Goal: Task Accomplishment & Management: Manage account settings

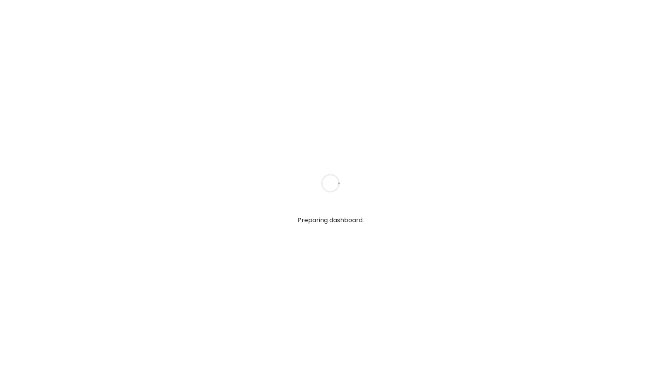
type input "**********"
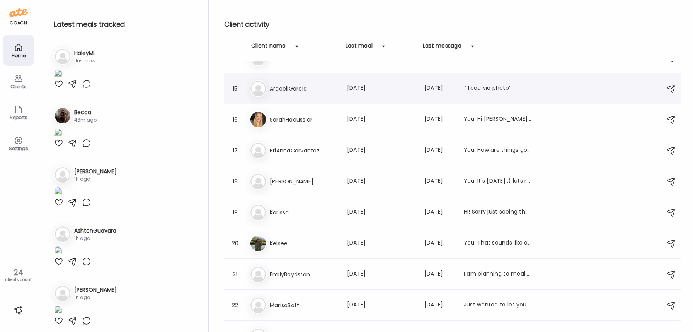
scroll to position [468, 0]
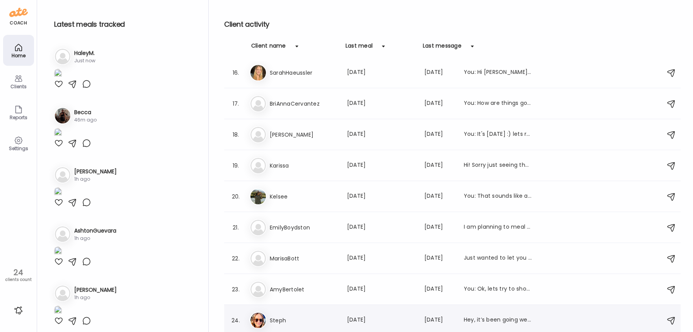
click at [329, 314] on div "St Steph Last meal: [DATE] Last message: [DATE] Hey, it’s been going well. I ha…" at bounding box center [454, 320] width 408 height 17
click at [329, 184] on div at bounding box center [346, 165] width 37 height 37
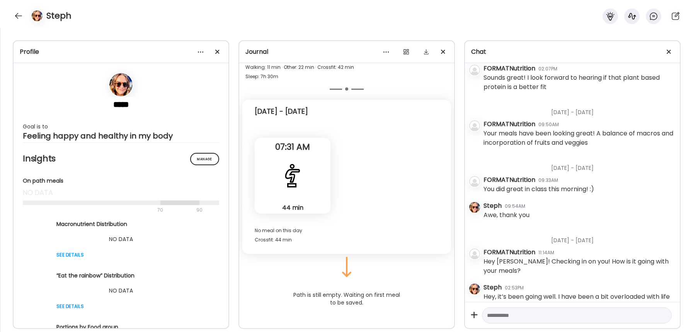
scroll to position [1134, 0]
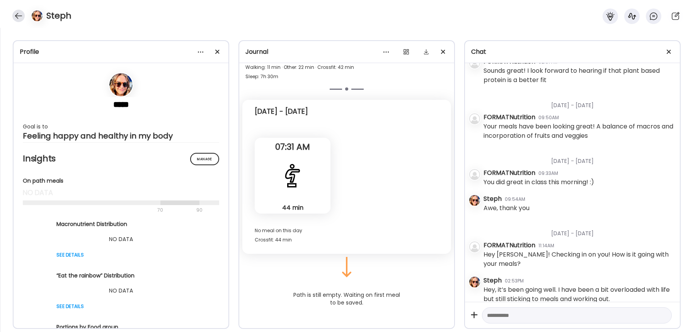
click at [20, 13] on div at bounding box center [18, 16] width 12 height 12
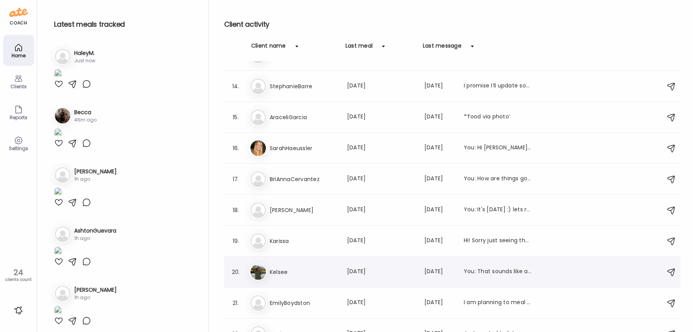
scroll to position [392, 0]
click at [364, 153] on div "Sa SarahHaeussler Last meal: [DATE] Last message: [DATE] You: Hi [PERSON_NAME]!…" at bounding box center [454, 148] width 408 height 17
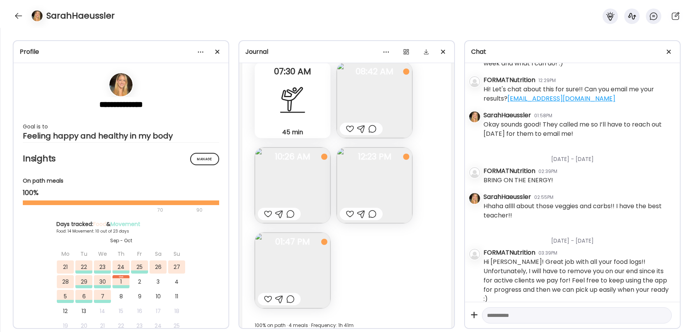
scroll to position [7719, 0]
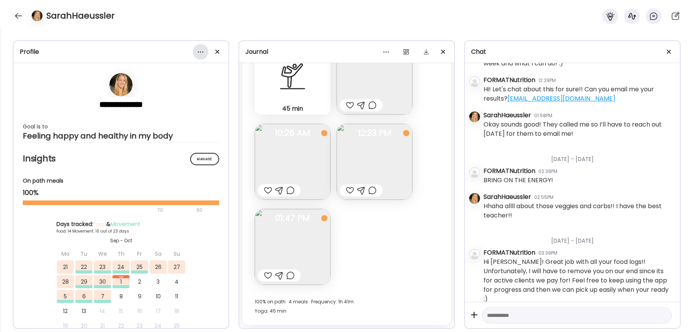
click at [203, 53] on div at bounding box center [200, 51] width 15 height 15
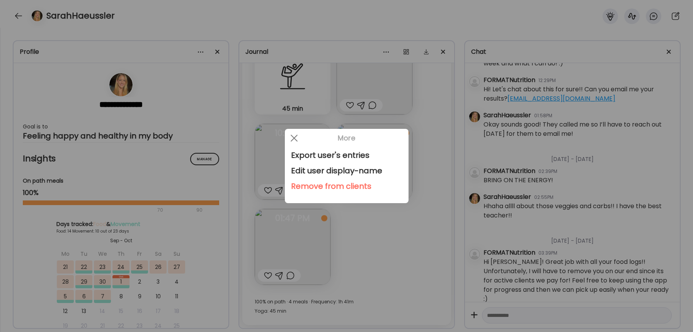
click at [330, 187] on div "Remove from clients" at bounding box center [346, 185] width 111 height 15
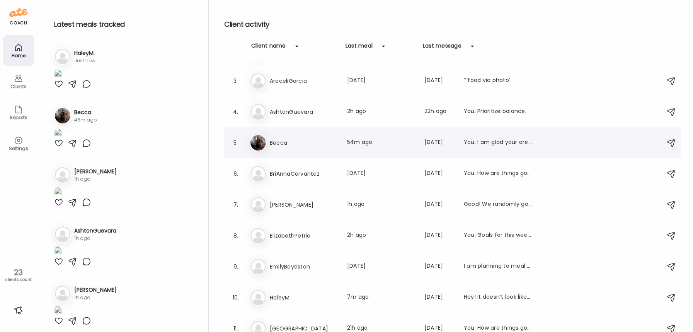
scroll to position [0, 0]
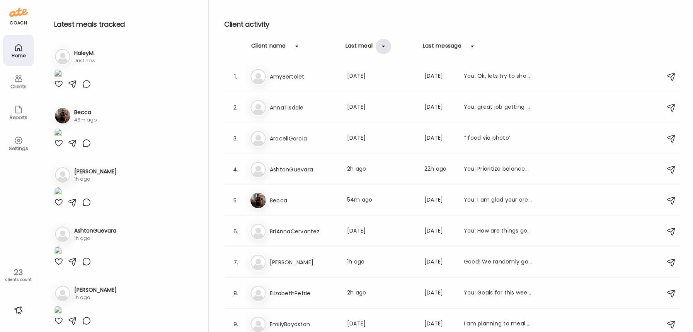
click at [378, 47] on div at bounding box center [383, 46] width 15 height 15
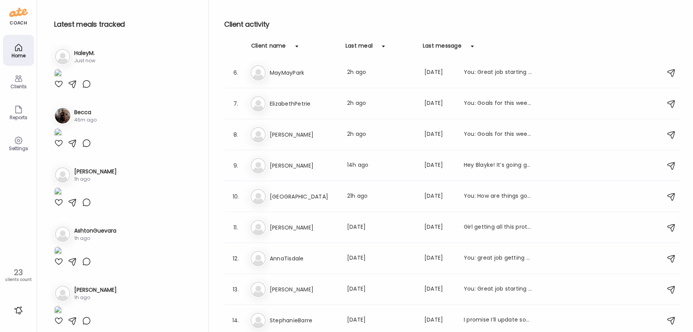
scroll to position [437, 0]
click at [385, 259] on div "Last meal: [DATE]" at bounding box center [381, 258] width 68 height 9
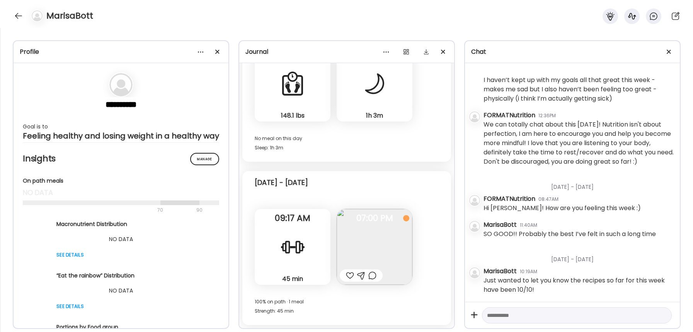
scroll to position [468, 0]
click at [19, 17] on div at bounding box center [18, 16] width 12 height 12
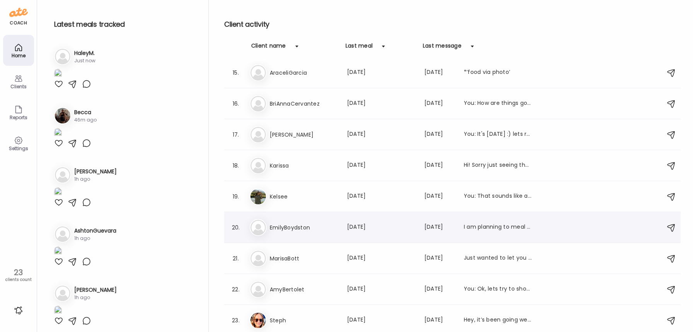
click at [326, 229] on h3 "EmilyBoydston" at bounding box center [304, 227] width 68 height 9
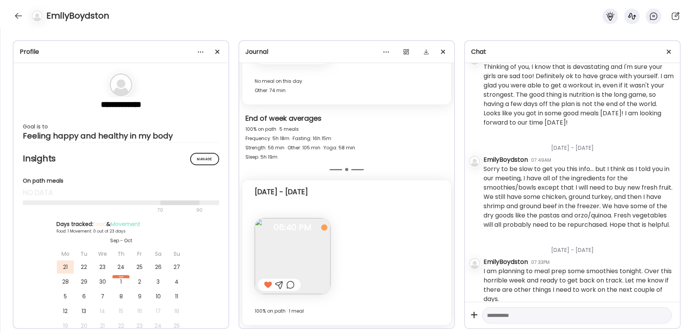
scroll to position [1322, 0]
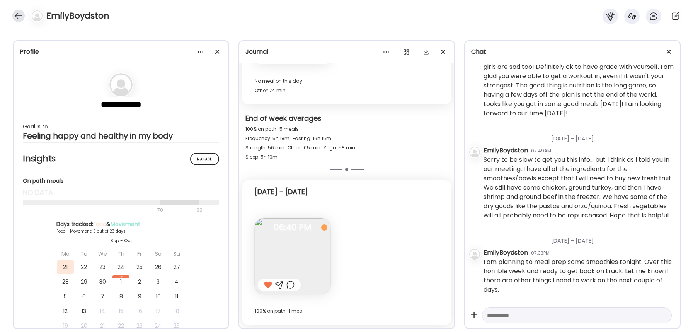
click at [15, 15] on div at bounding box center [18, 16] width 12 height 12
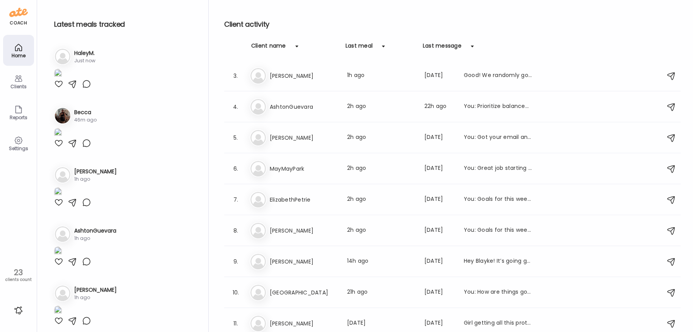
scroll to position [0, 0]
